Goal: Share content

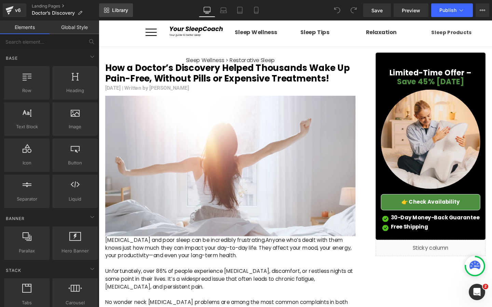
click at [109, 15] on link "Library" at bounding box center [116, 10] width 34 height 14
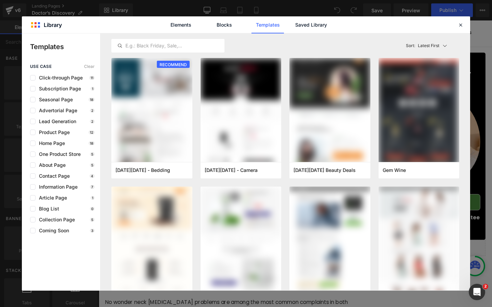
click at [454, 26] on div "Elements Blocks Templates Saved Library" at bounding box center [246, 24] width 448 height 17
click at [456, 26] on div at bounding box center [460, 25] width 8 height 8
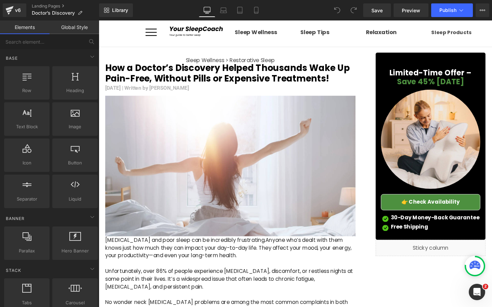
click at [482, 18] on div "Library Desktop Desktop Laptop Tablet Mobile Save Preview Publish Scheduled Vie…" at bounding box center [295, 10] width 393 height 20
click at [484, 12] on icon at bounding box center [481, 10] width 5 height 5
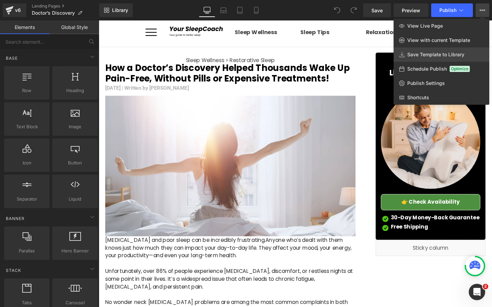
click at [438, 56] on span "Save Template to Library" at bounding box center [435, 55] width 57 height 6
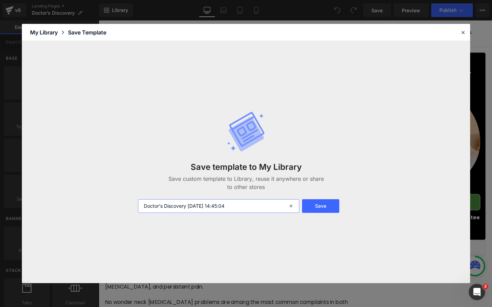
click at [226, 209] on input "Doctor’s Discovery [DATE] 14:45:04" at bounding box center [218, 206] width 161 height 14
type input "Doctor’s Discovery"
click at [300, 210] on div "Doctor’s Discovery" at bounding box center [218, 206] width 168 height 14
click at [309, 206] on button "Save" at bounding box center [320, 206] width 37 height 14
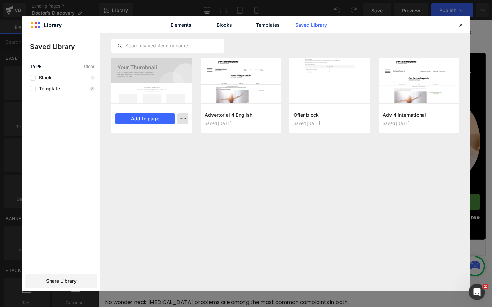
click at [0, 0] on icon "button" at bounding box center [0, 0] width 0 height 0
click at [129, 200] on div at bounding box center [246, 161] width 448 height 257
click at [61, 283] on span "Share Library" at bounding box center [61, 281] width 30 height 7
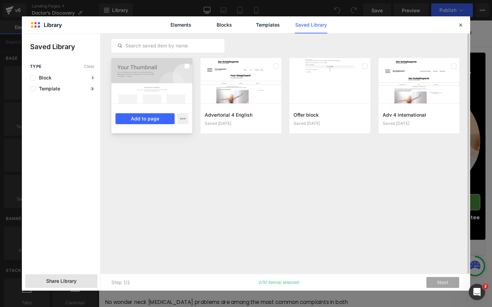
click at [155, 75] on div at bounding box center [151, 80] width 81 height 45
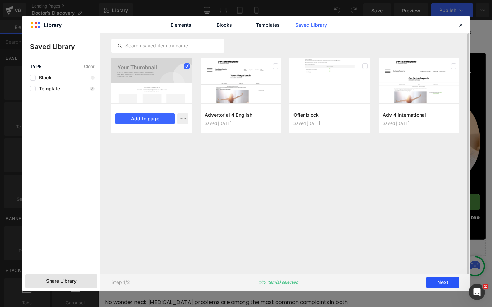
click at [430, 279] on button "Next" at bounding box center [442, 282] width 33 height 11
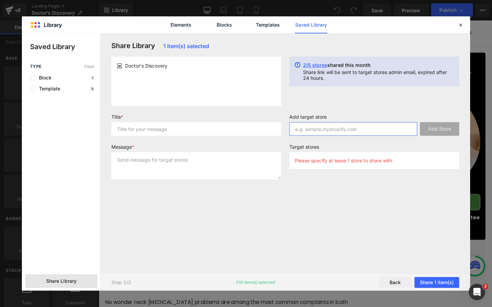
click at [342, 134] on input "text" at bounding box center [353, 129] width 128 height 14
click at [342, 129] on input "text" at bounding box center [353, 129] width 128 height 14
paste input "[DOMAIN_NAME]"
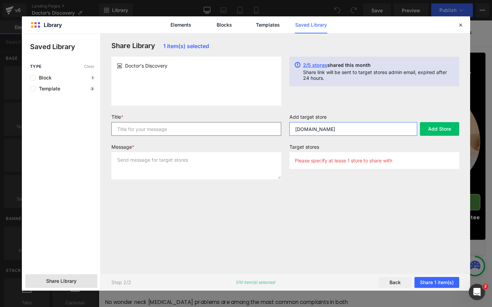
type input "[DOMAIN_NAME]"
click at [238, 136] on input "text" at bounding box center [196, 129] width 170 height 14
paste input "[DOMAIN_NAME]"
type input "[DOMAIN_NAME]"
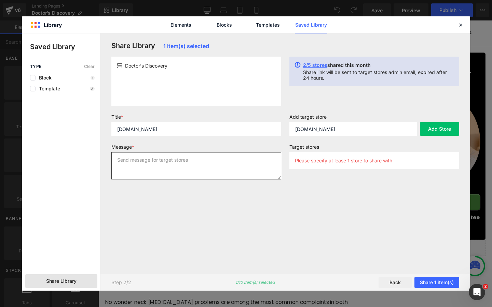
click at [211, 171] on textarea at bounding box center [196, 165] width 170 height 27
paste textarea "[DOMAIN_NAME]"
type textarea "[DOMAIN_NAME]"
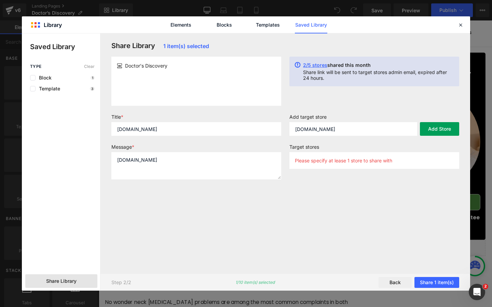
click at [435, 125] on button "Add Store" at bounding box center [439, 129] width 39 height 14
click at [426, 281] on button "Share 1 item(s)" at bounding box center [436, 282] width 45 height 11
